Goal: Navigation & Orientation: Understand site structure

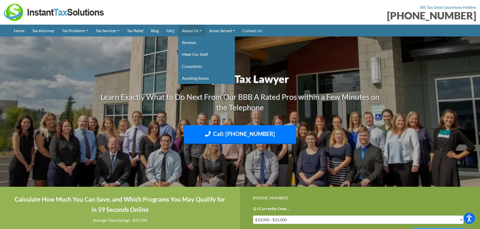
click at [194, 30] on link "About Us" at bounding box center [191, 31] width 27 height 12
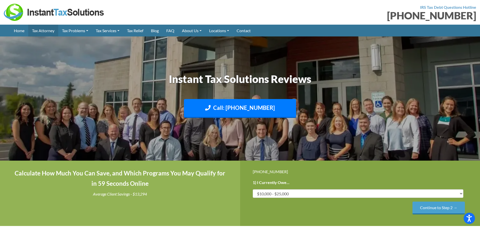
click at [49, 32] on link "Tax Attorney" at bounding box center [43, 31] width 30 height 12
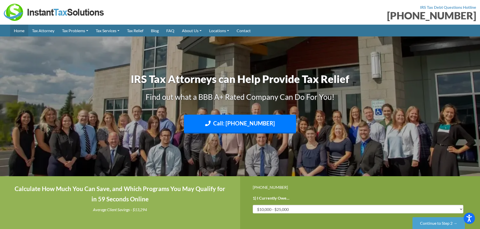
click at [18, 30] on link "Home" at bounding box center [19, 31] width 18 height 12
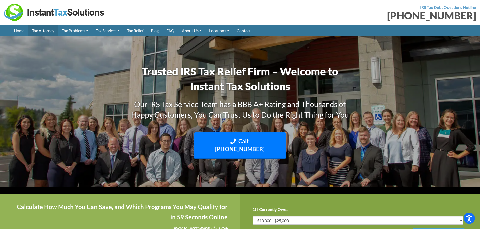
click at [45, 29] on link "Tax Attorney" at bounding box center [43, 31] width 30 height 12
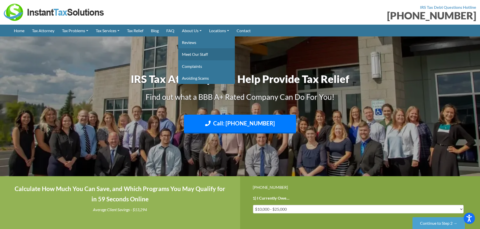
click at [193, 54] on link "Meet Our Staff" at bounding box center [206, 54] width 57 height 12
